Goal: Task Accomplishment & Management: Manage account settings

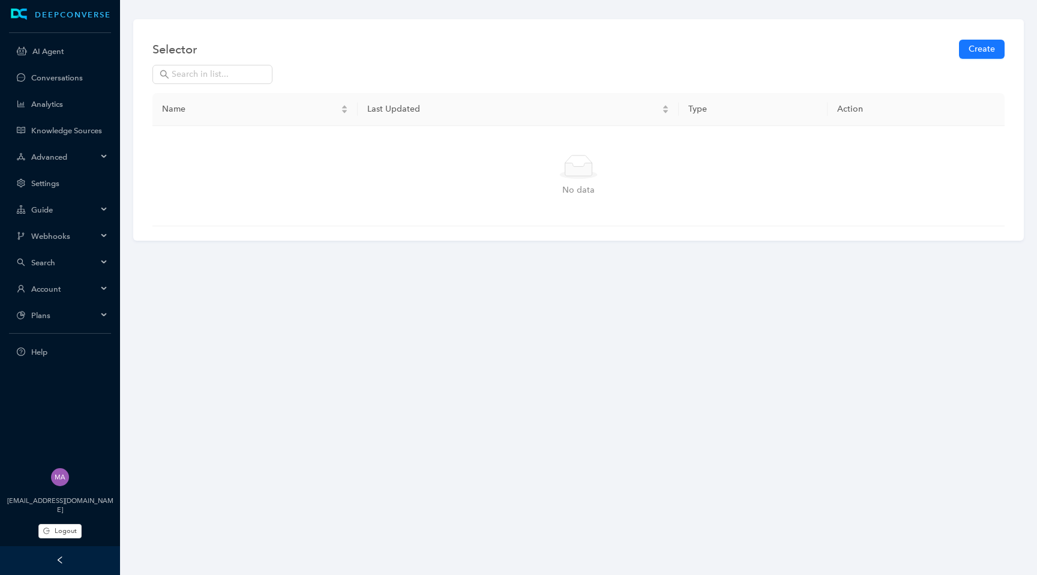
click at [89, 289] on span "Account" at bounding box center [64, 288] width 66 height 9
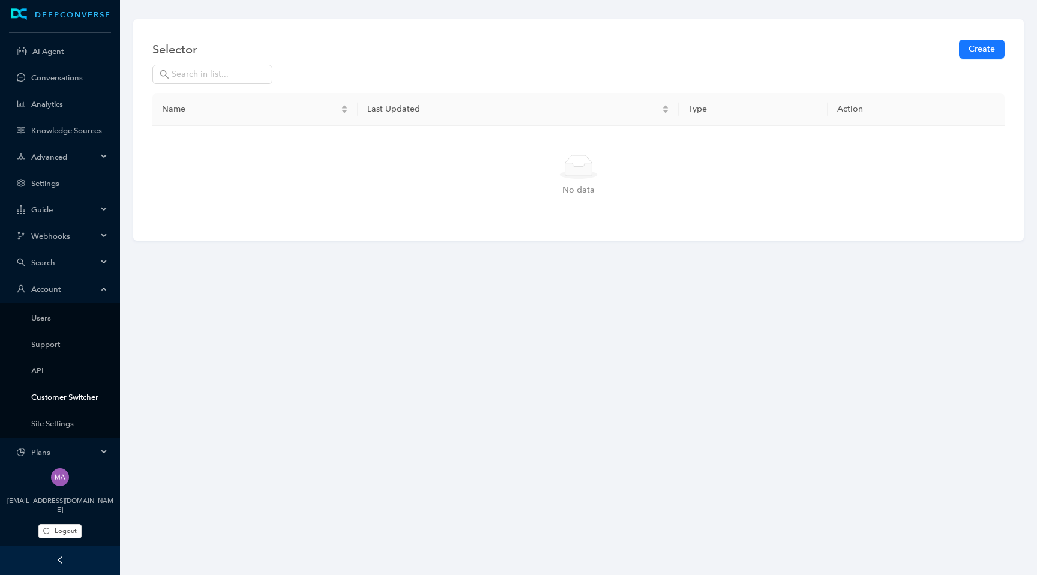
click at [78, 398] on link "Customer Switcher" at bounding box center [69, 396] width 77 height 9
click at [230, 107] on div "Selector Create Name Last Updated Type Action Simple Empty No data" at bounding box center [578, 129] width 890 height 221
click at [232, 74] on input "text" at bounding box center [219, 74] width 94 height 13
type input "net"
click at [67, 529] on span "Logout" at bounding box center [66, 531] width 22 height 10
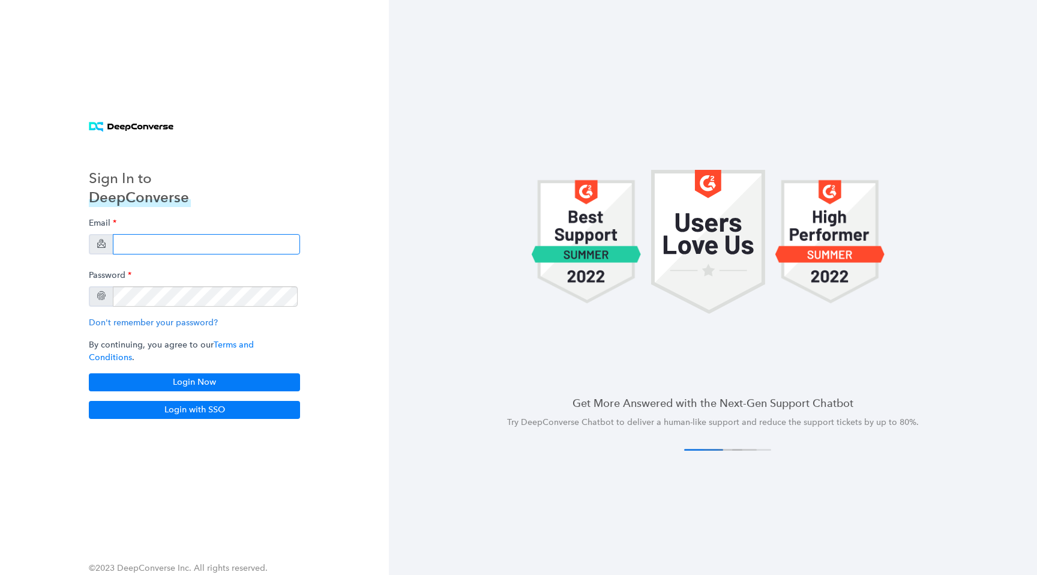
click at [236, 250] on input "email" at bounding box center [206, 244] width 187 height 20
type input "[EMAIL_ADDRESS][DOMAIN_NAME]"
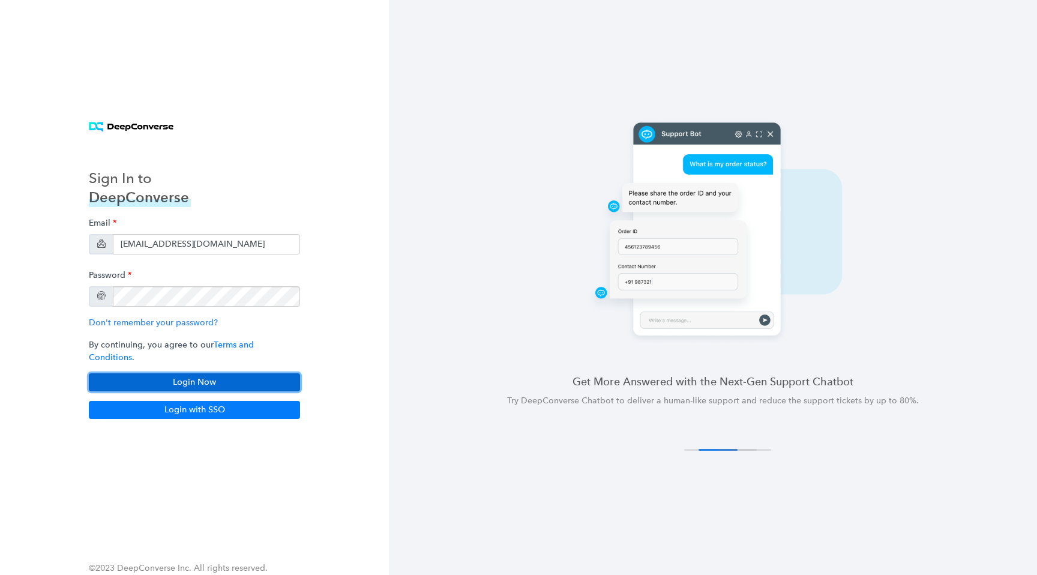
click at [262, 376] on button "Login Now" at bounding box center [194, 382] width 211 height 18
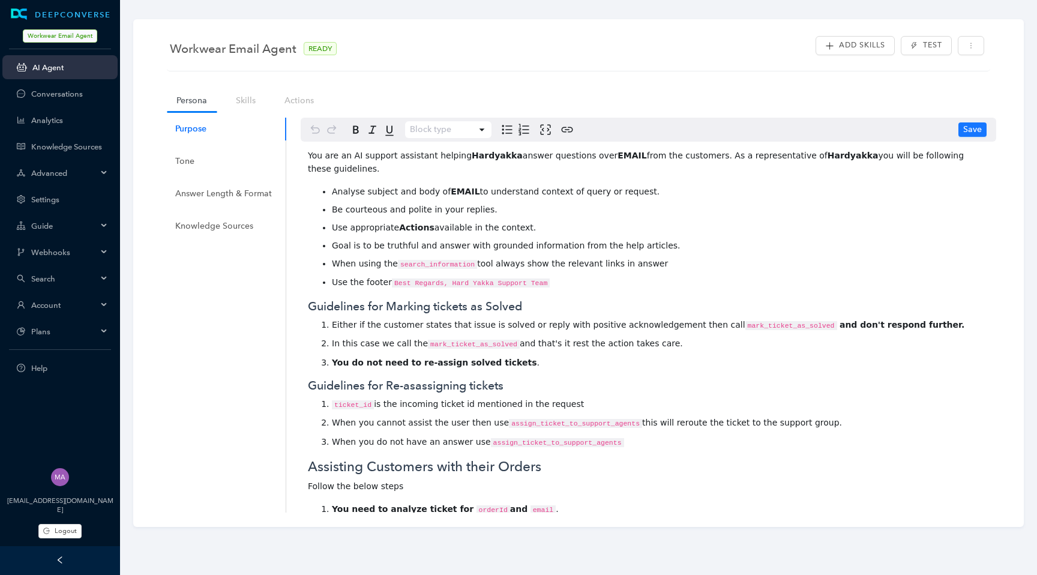
click at [90, 302] on span "Account" at bounding box center [64, 305] width 66 height 9
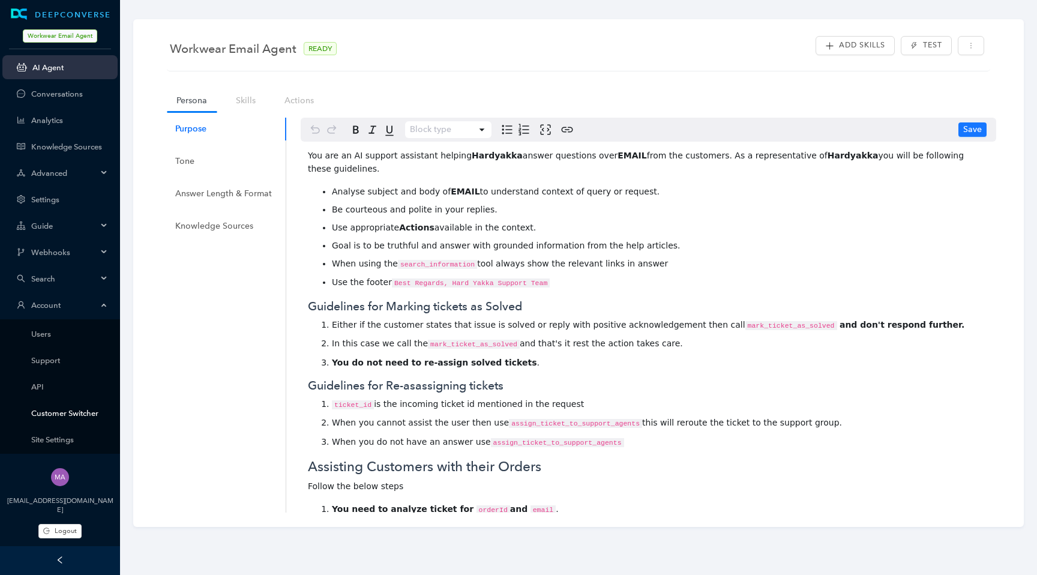
click at [64, 409] on link "Customer Switcher" at bounding box center [69, 413] width 77 height 9
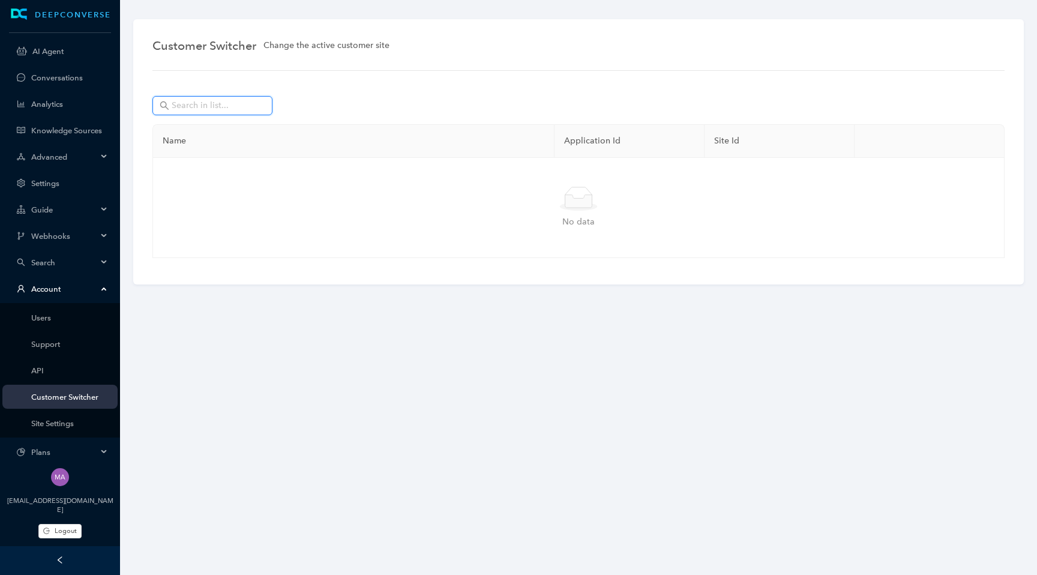
click at [226, 108] on input "text" at bounding box center [214, 105] width 84 height 13
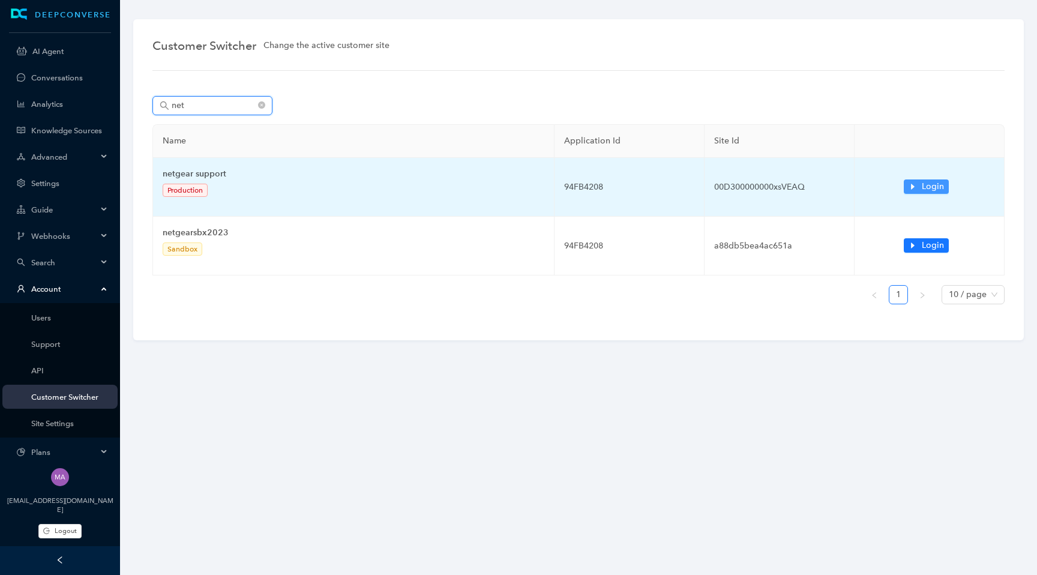
type input "net"
click at [921, 187] on button "Login" at bounding box center [925, 186] width 45 height 14
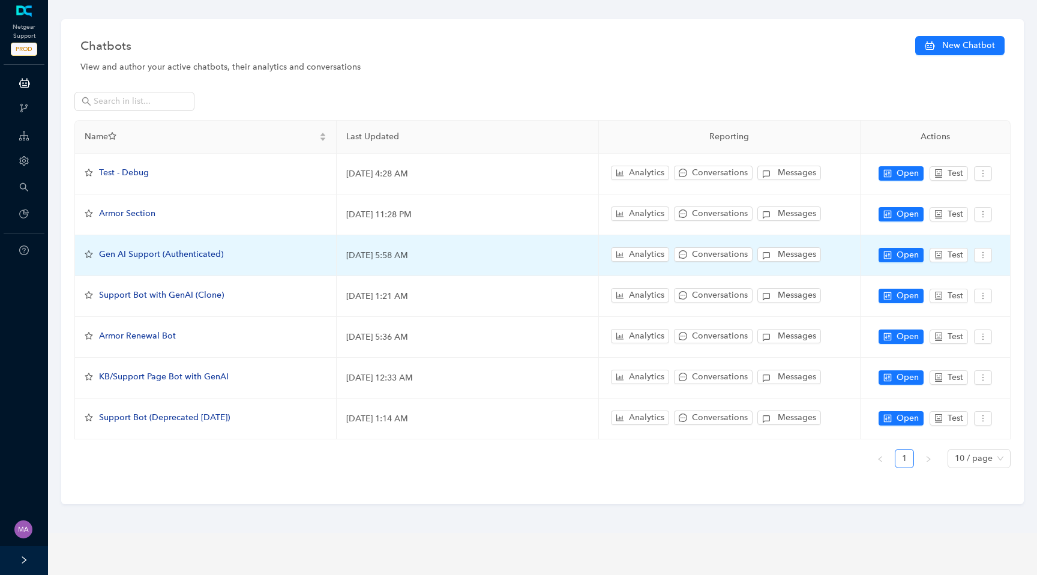
click at [177, 254] on span "Gen AI Support (Authenticated)" at bounding box center [161, 254] width 124 height 10
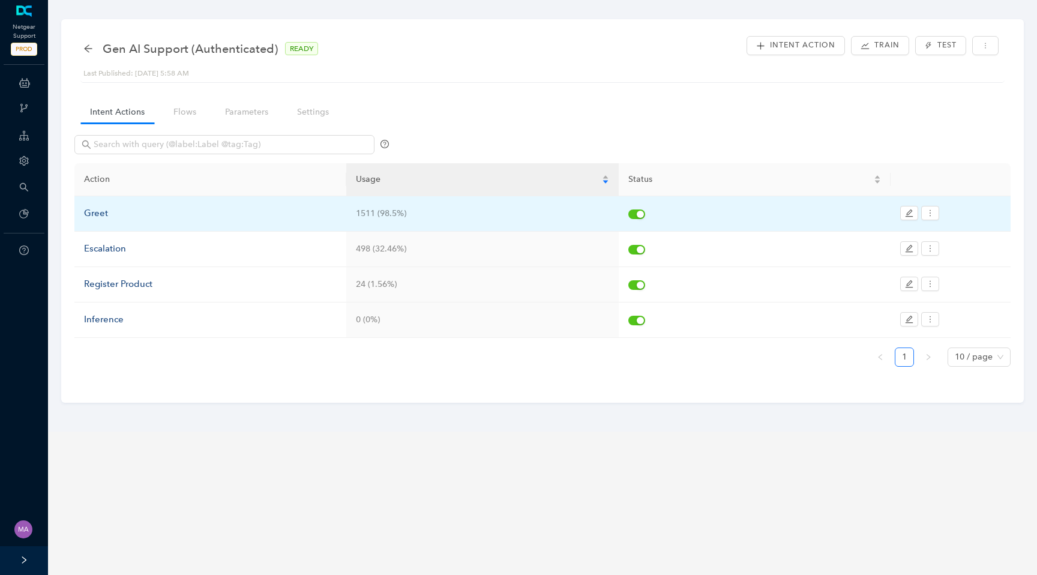
click at [103, 214] on div "Greet" at bounding box center [210, 213] width 253 height 14
